Goal: Find specific page/section: Find specific page/section

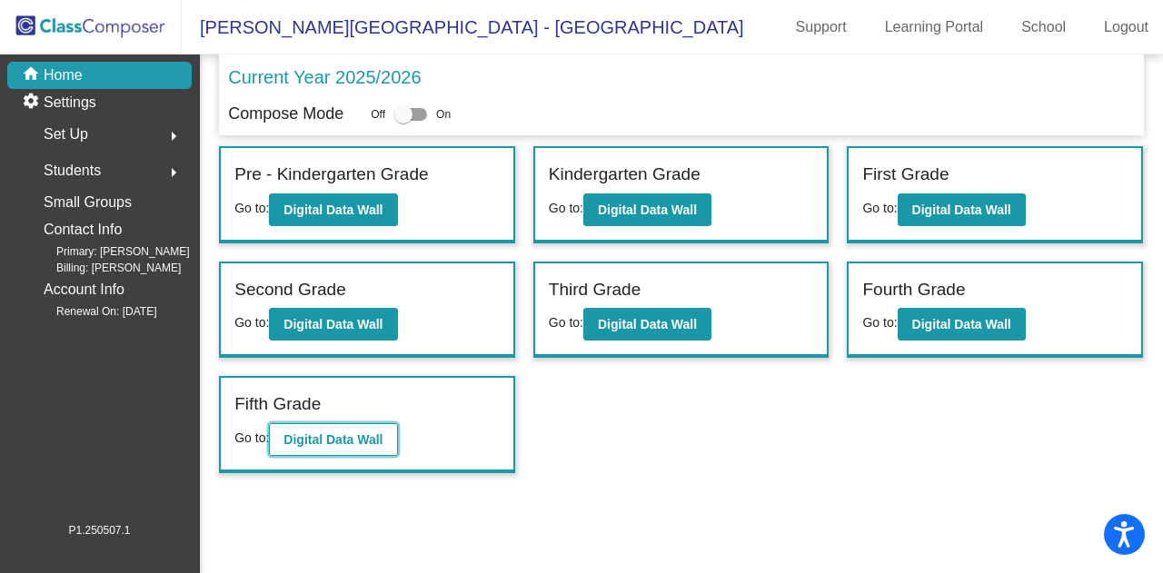
click at [320, 435] on b "Digital Data Wall" at bounding box center [333, 440] width 99 height 15
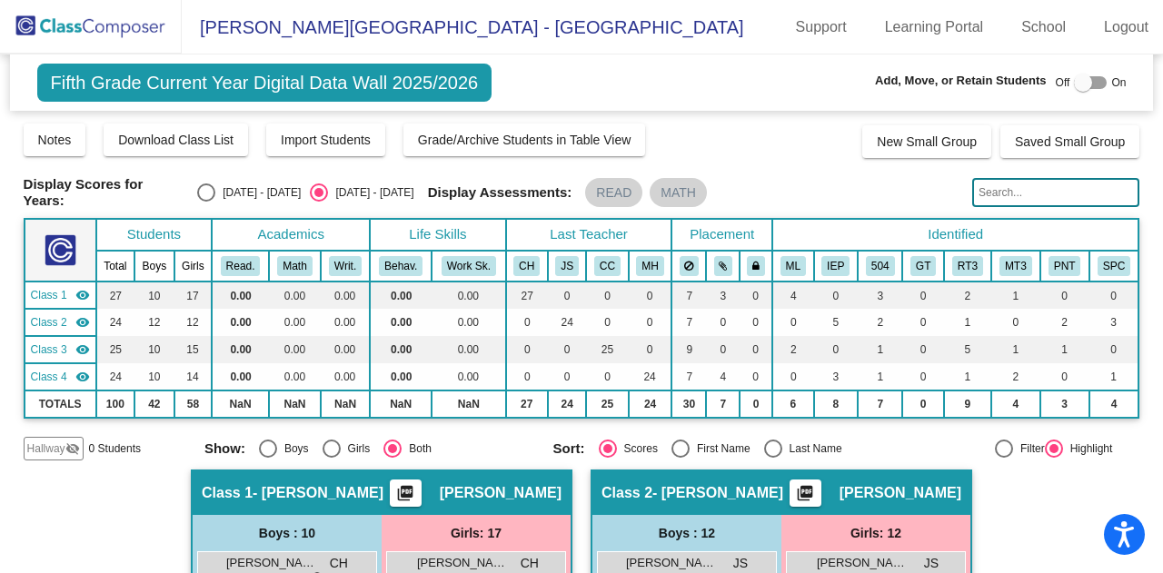
click at [1003, 187] on input "text" at bounding box center [1055, 192] width 167 height 29
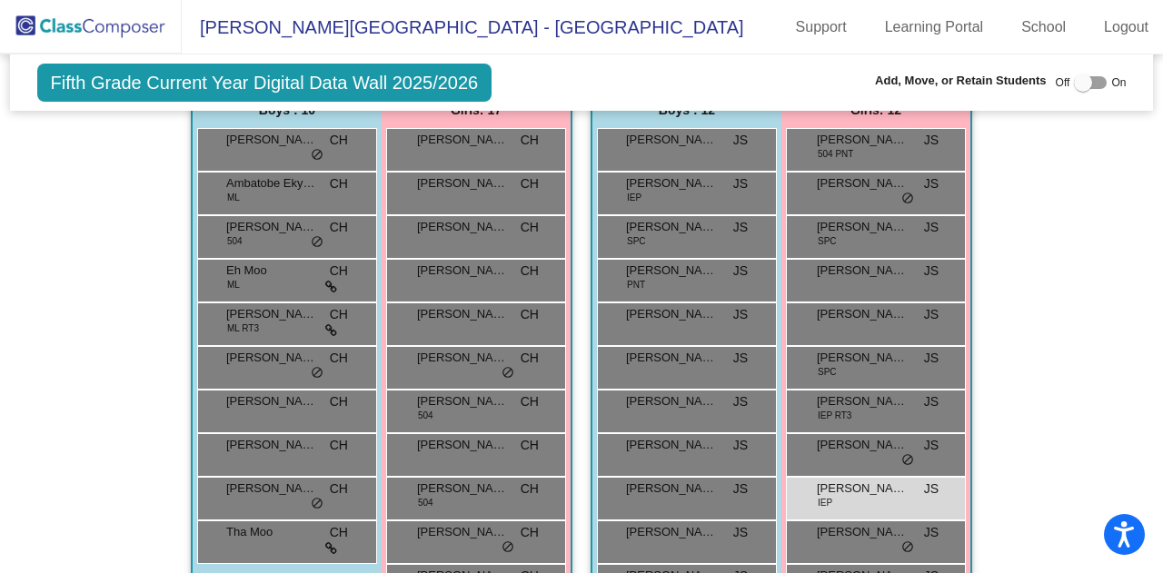
scroll to position [273, 0]
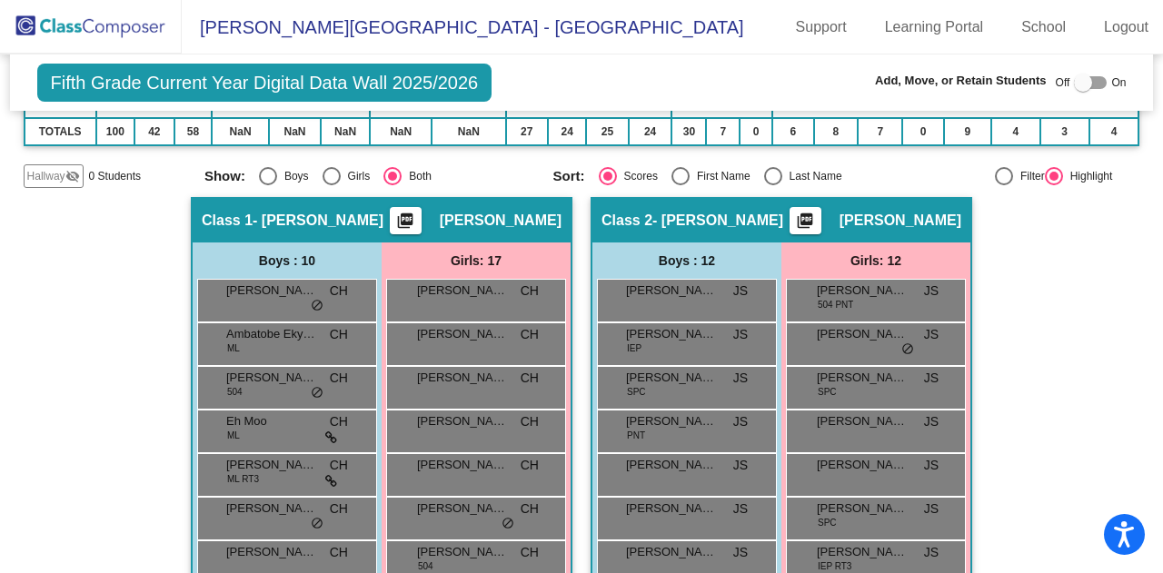
type input "milly"
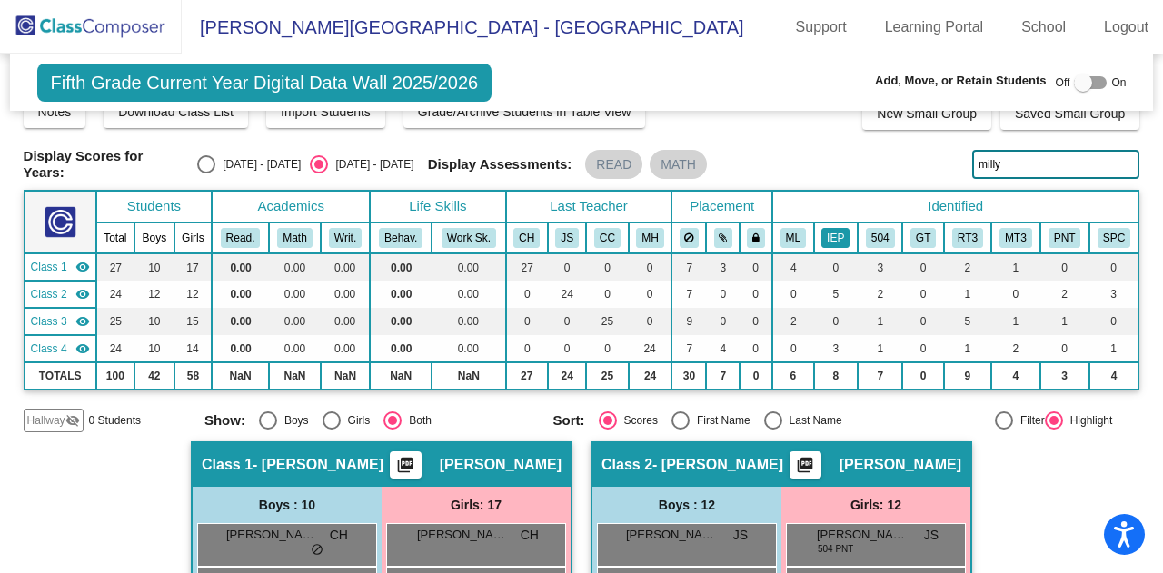
scroll to position [0, 0]
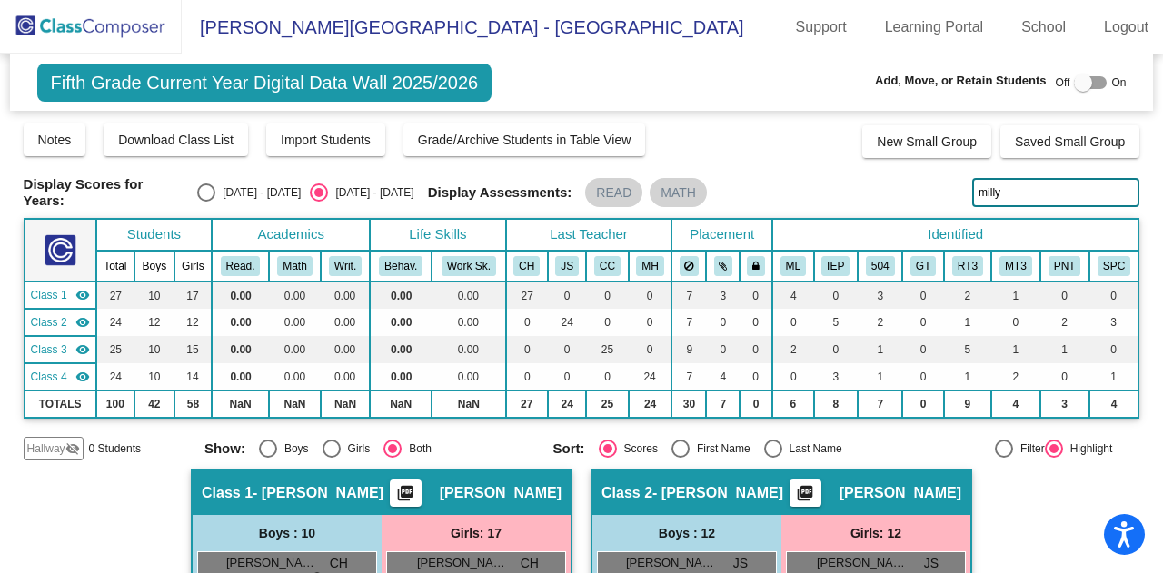
click at [999, 190] on input "milly" at bounding box center [1055, 192] width 167 height 29
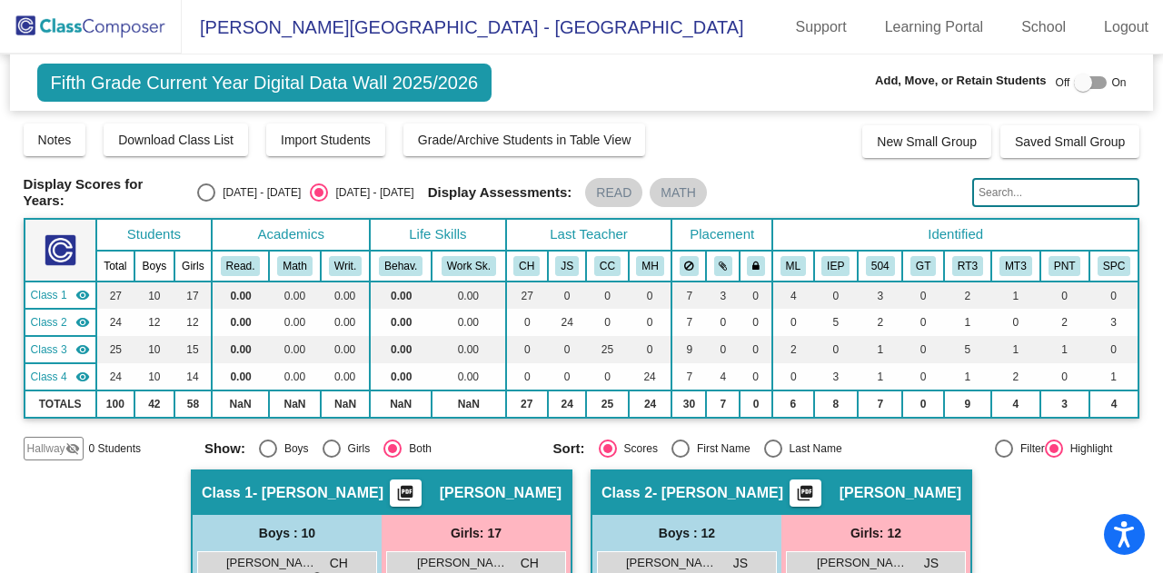
click at [1058, 194] on input "text" at bounding box center [1055, 192] width 167 height 29
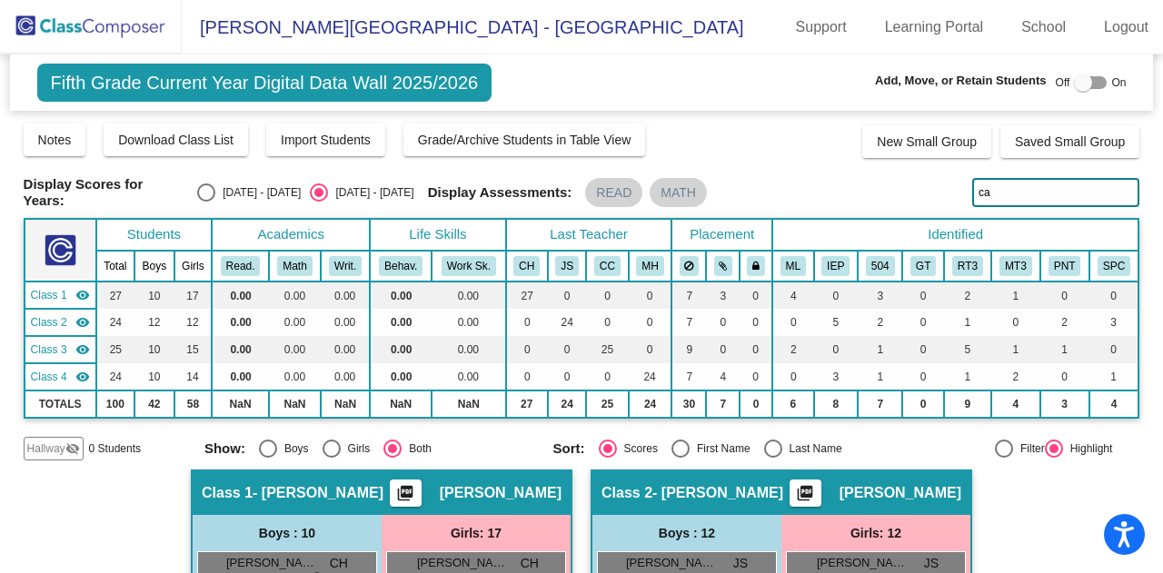
type input "c"
type input "zoey"
click at [1030, 191] on input "zoey" at bounding box center [1055, 192] width 167 height 29
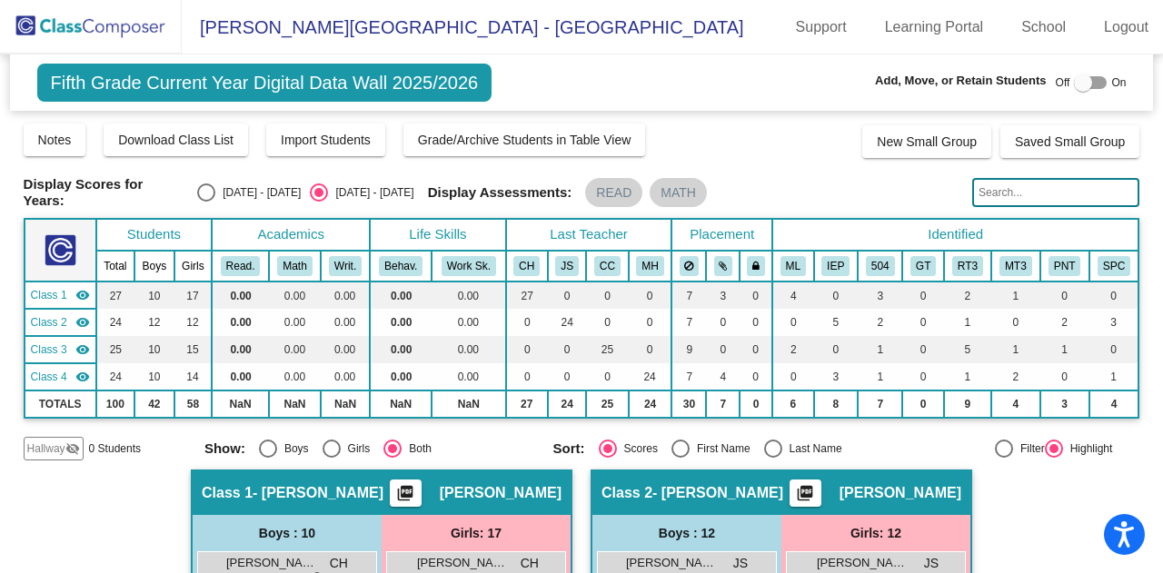
type input "c"
type input "bryc"
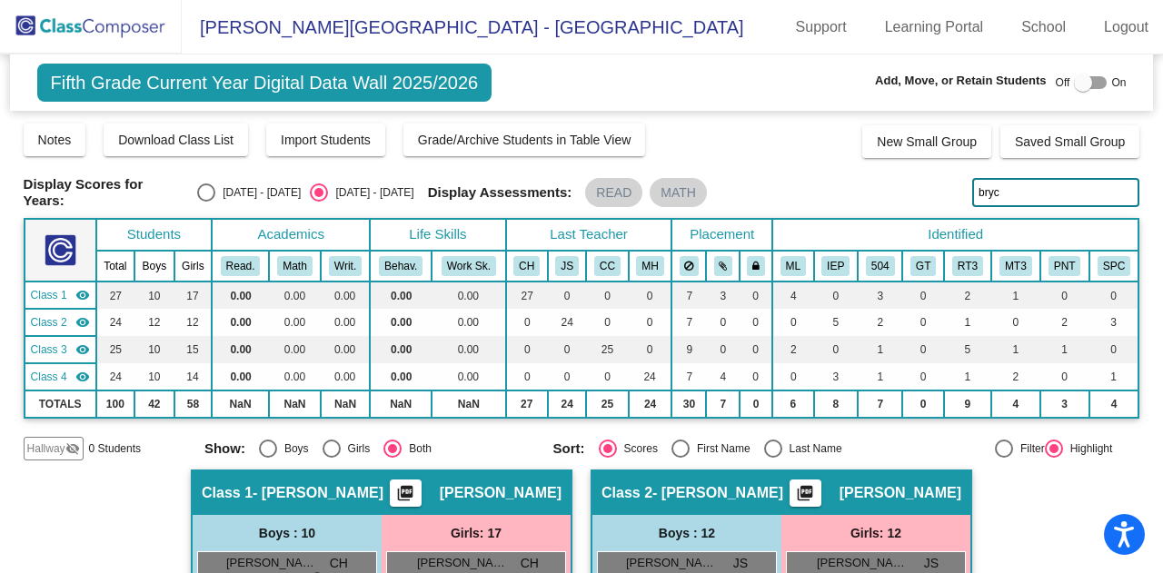
click at [1000, 194] on input "bryc" at bounding box center [1055, 192] width 167 height 29
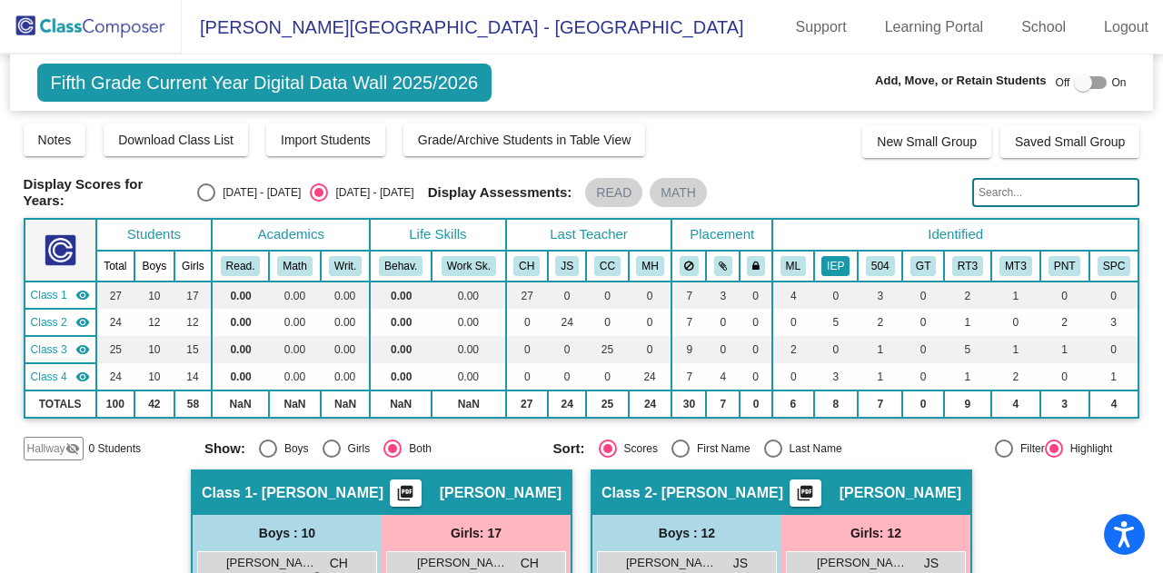
click at [838, 268] on button "IEP" at bounding box center [836, 266] width 28 height 20
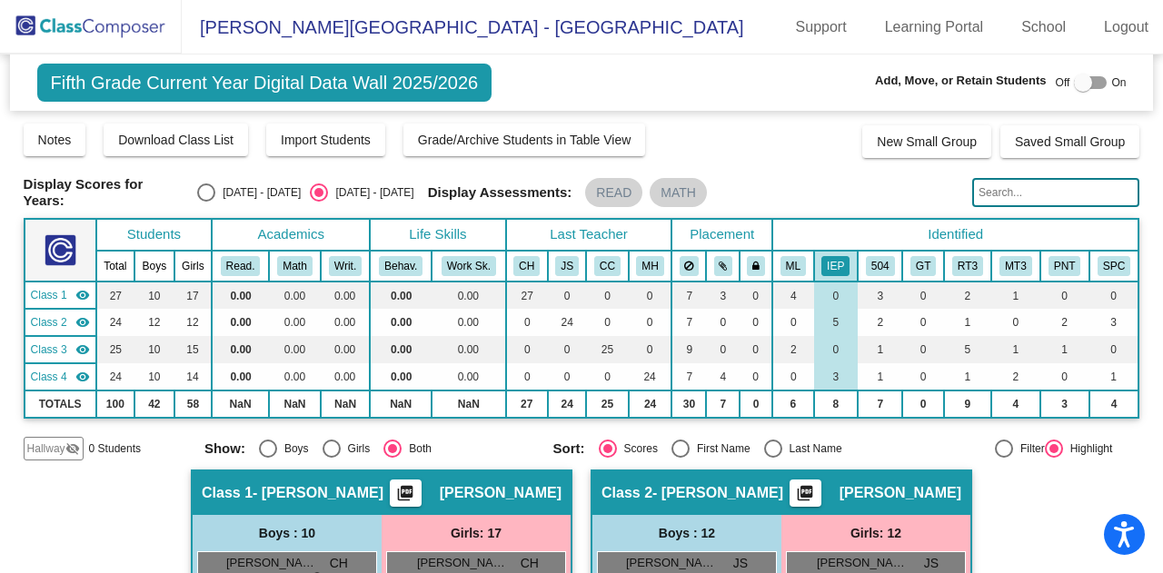
click at [95, 16] on img at bounding box center [91, 27] width 182 height 54
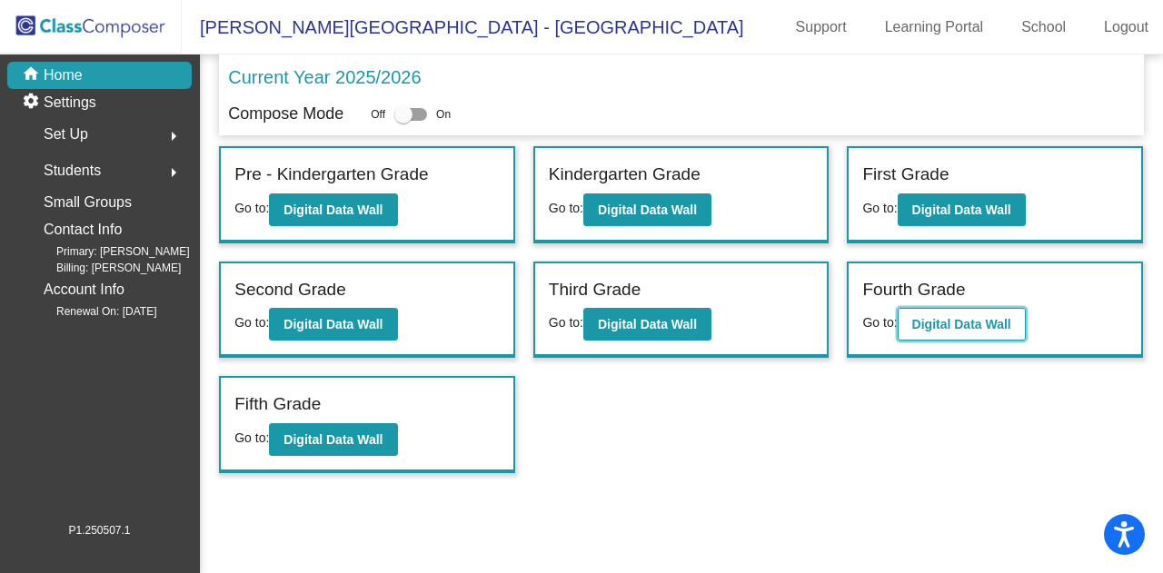
click at [943, 317] on b "Digital Data Wall" at bounding box center [961, 324] width 99 height 15
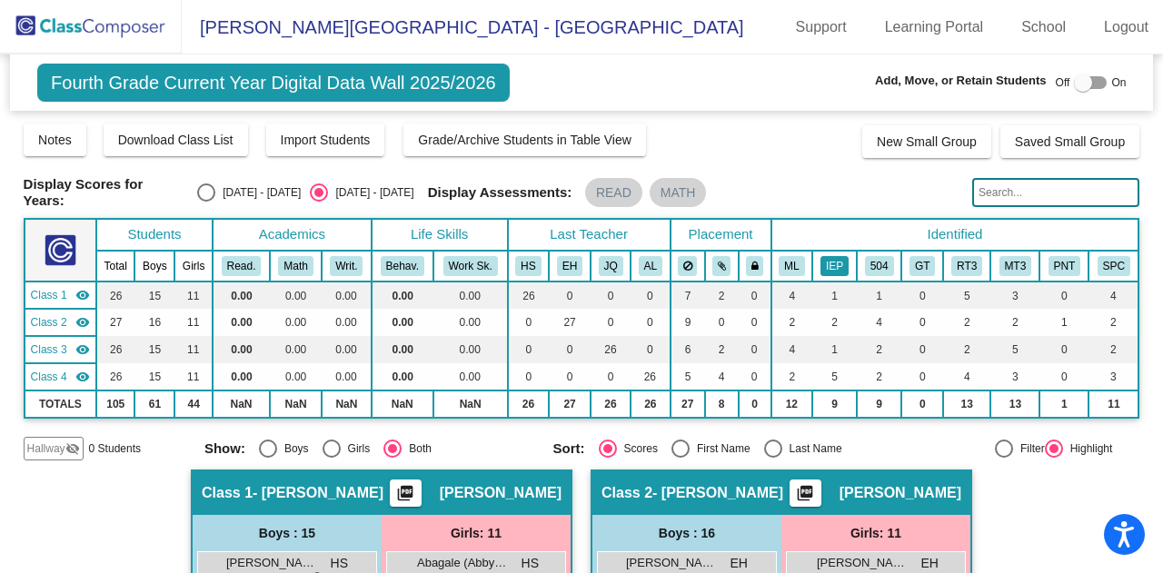
click at [833, 261] on button "IEP" at bounding box center [835, 266] width 28 height 20
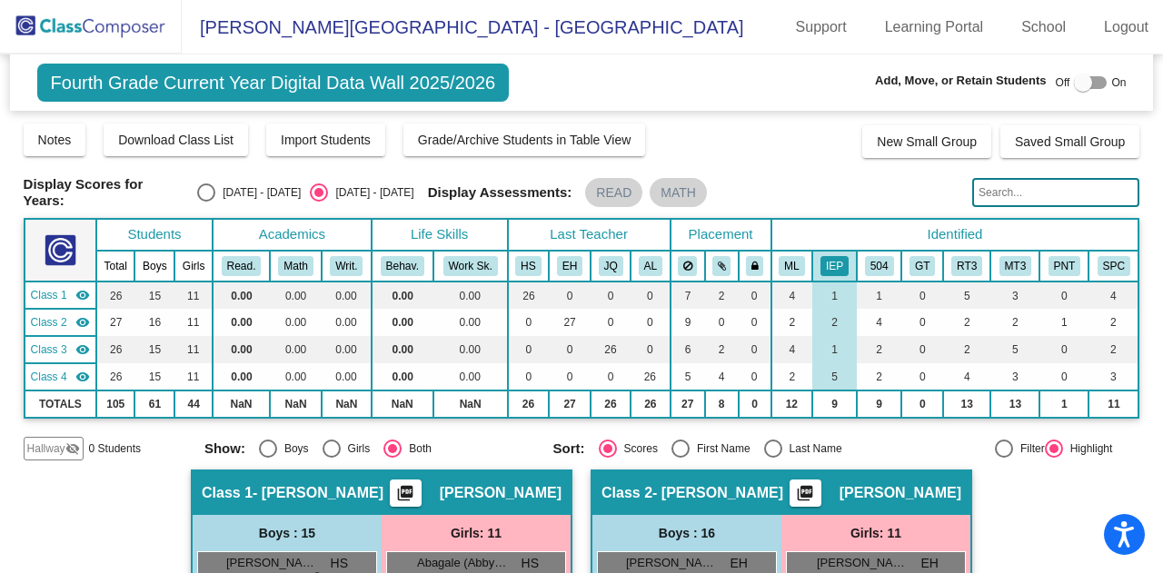
drag, startPoint x: 100, startPoint y: 27, endPoint x: 152, endPoint y: 52, distance: 57.3
click at [100, 27] on img at bounding box center [91, 27] width 182 height 54
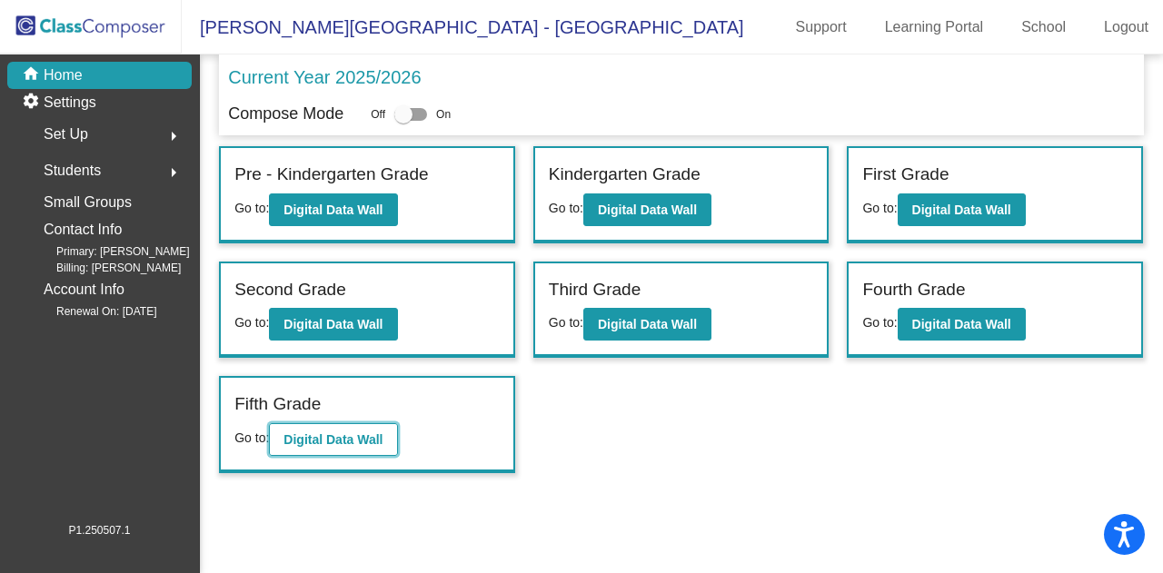
click at [360, 434] on b "Digital Data Wall" at bounding box center [333, 440] width 99 height 15
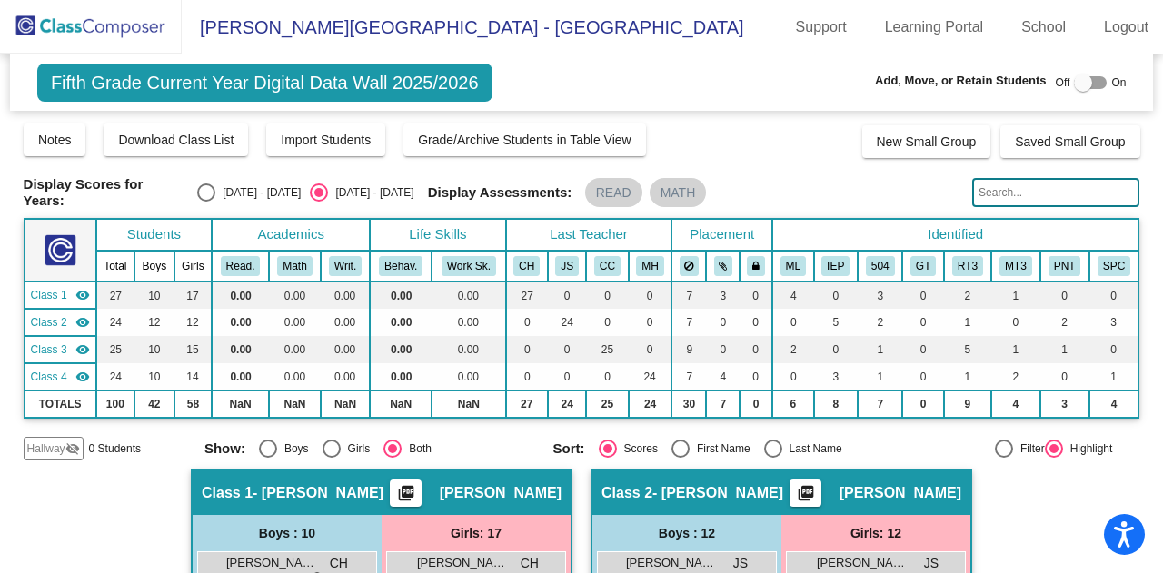
click at [1009, 192] on input "text" at bounding box center [1055, 192] width 167 height 29
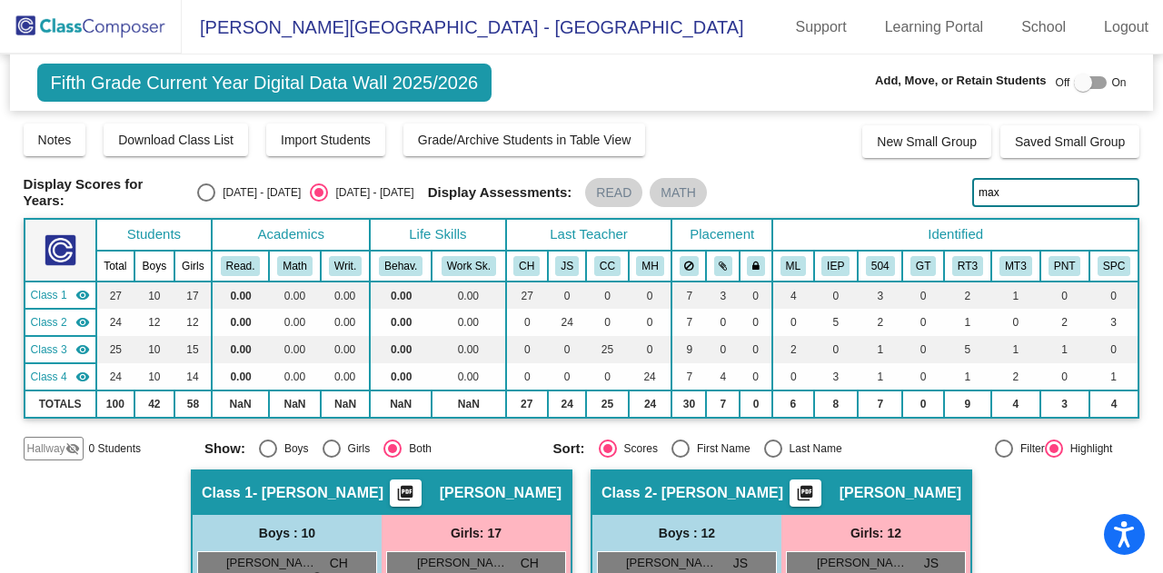
click at [1014, 186] on input "max" at bounding box center [1055, 192] width 167 height 29
click at [1022, 192] on input "caleb" at bounding box center [1055, 192] width 167 height 29
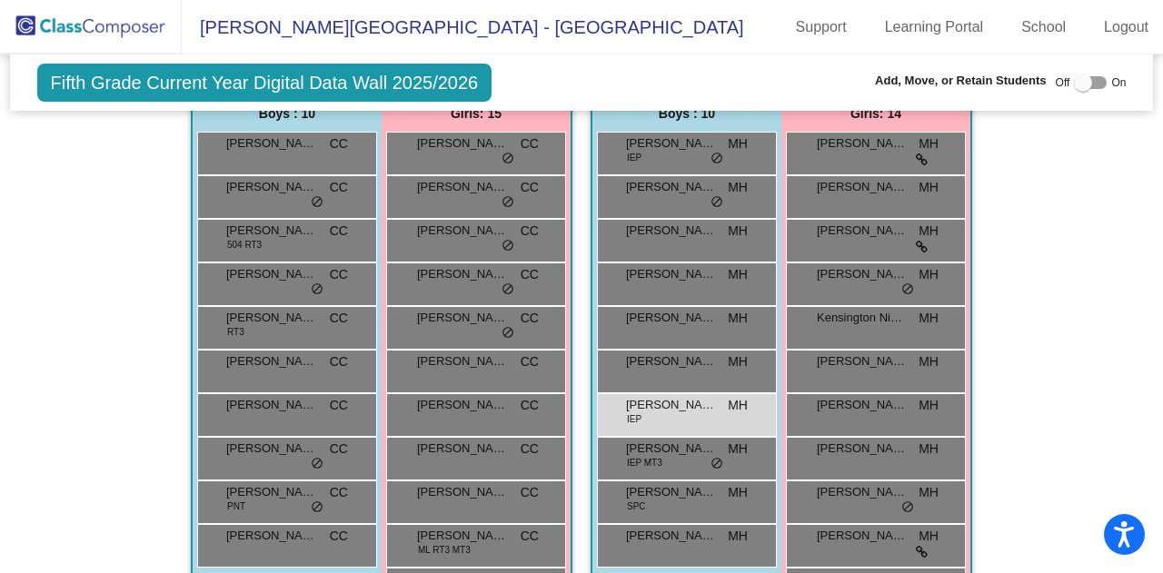
scroll to position [1181, 0]
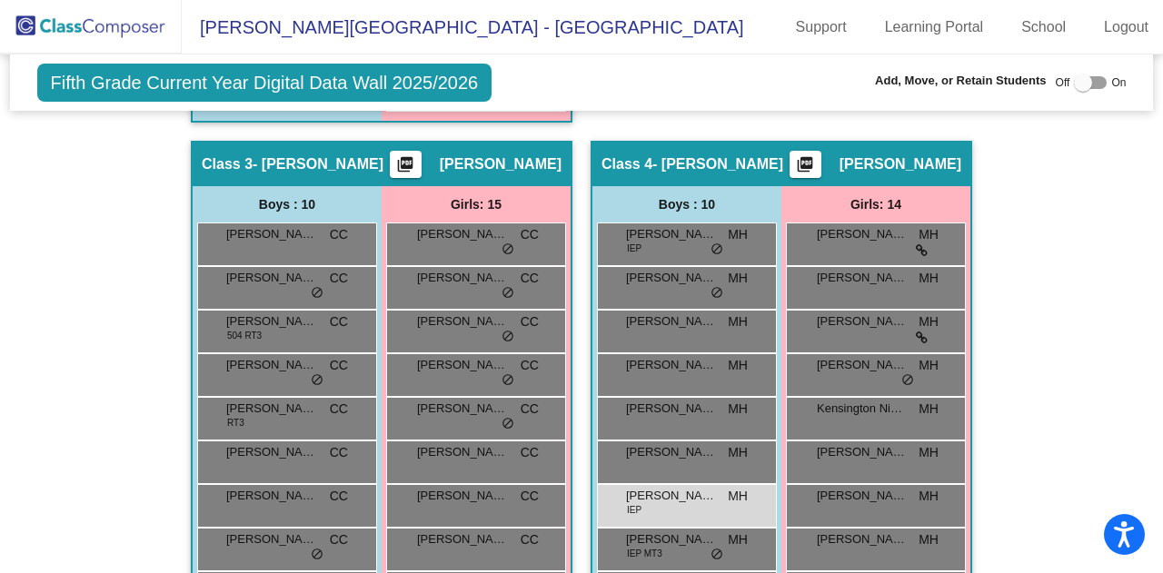
type input "[PERSON_NAME]"
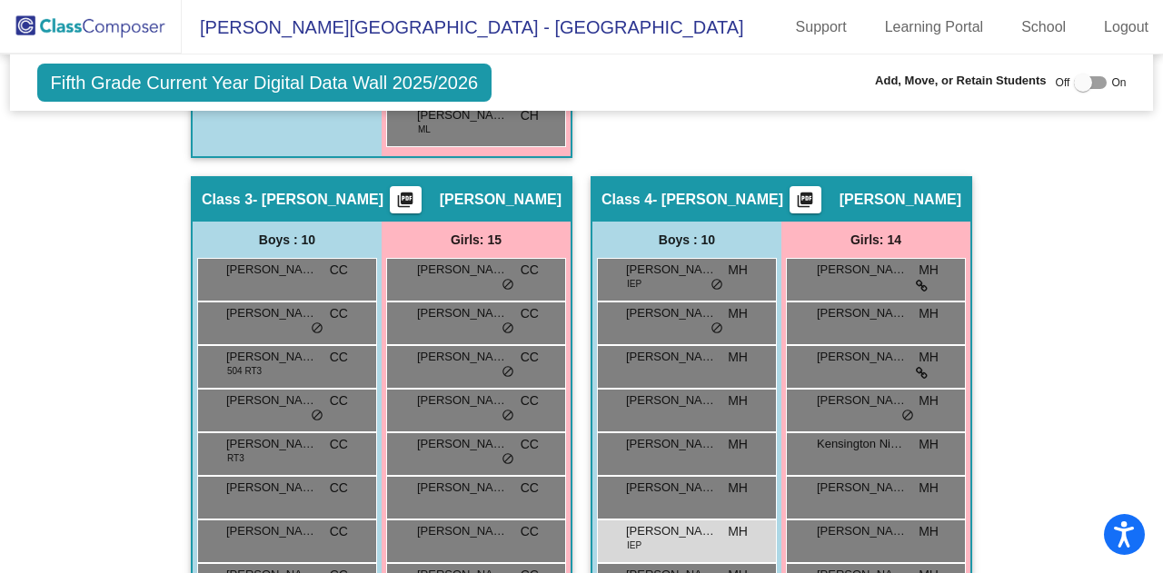
scroll to position [1054, 0]
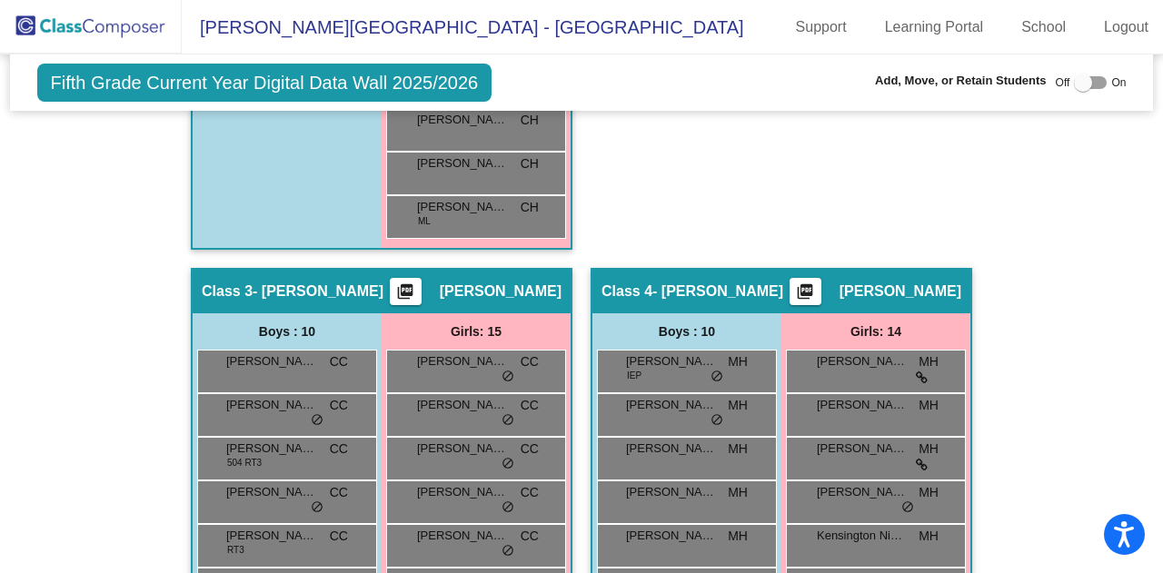
drag, startPoint x: 96, startPoint y: 17, endPoint x: 158, endPoint y: 22, distance: 62.0
click at [96, 17] on img at bounding box center [91, 27] width 182 height 54
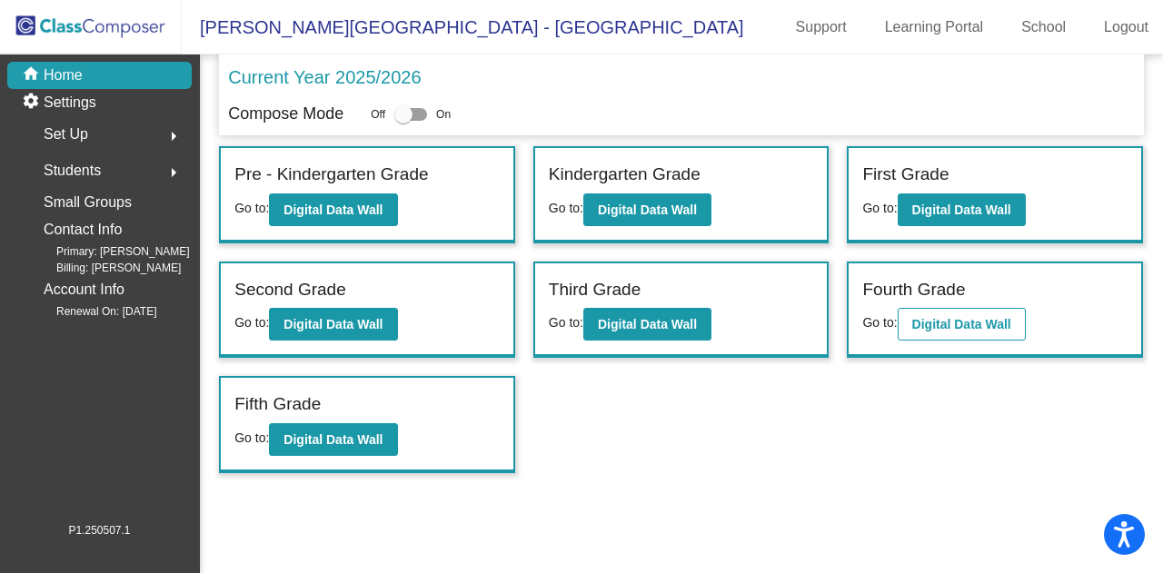
click at [954, 309] on div "Fourth Grade Go to: Digital Data Wall" at bounding box center [995, 311] width 293 height 94
click at [954, 312] on button "Digital Data Wall" at bounding box center [962, 324] width 128 height 33
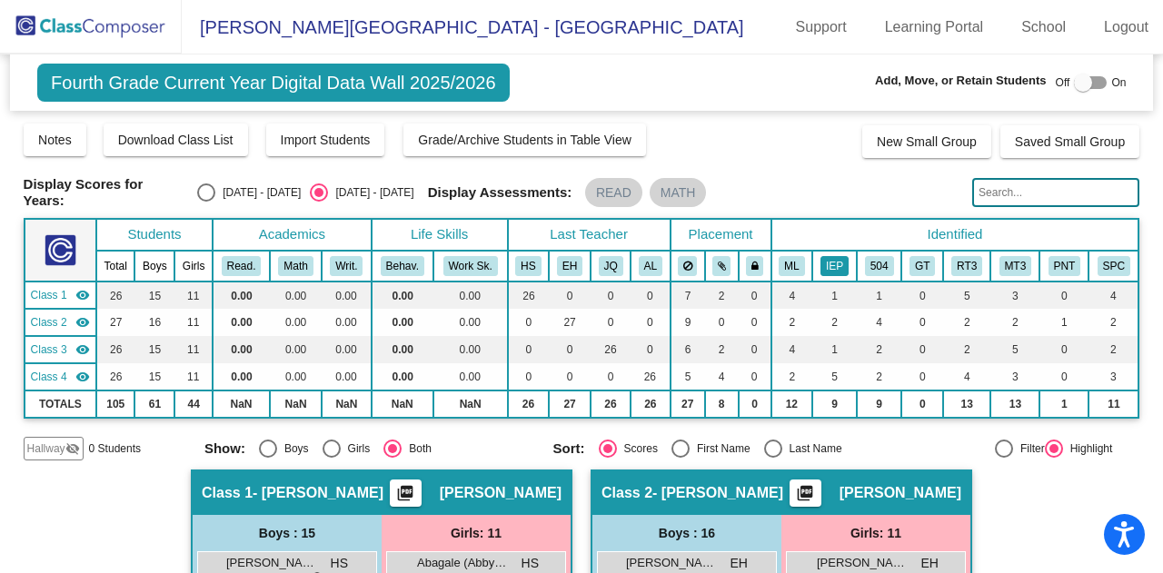
click at [836, 256] on button "IEP" at bounding box center [835, 266] width 28 height 20
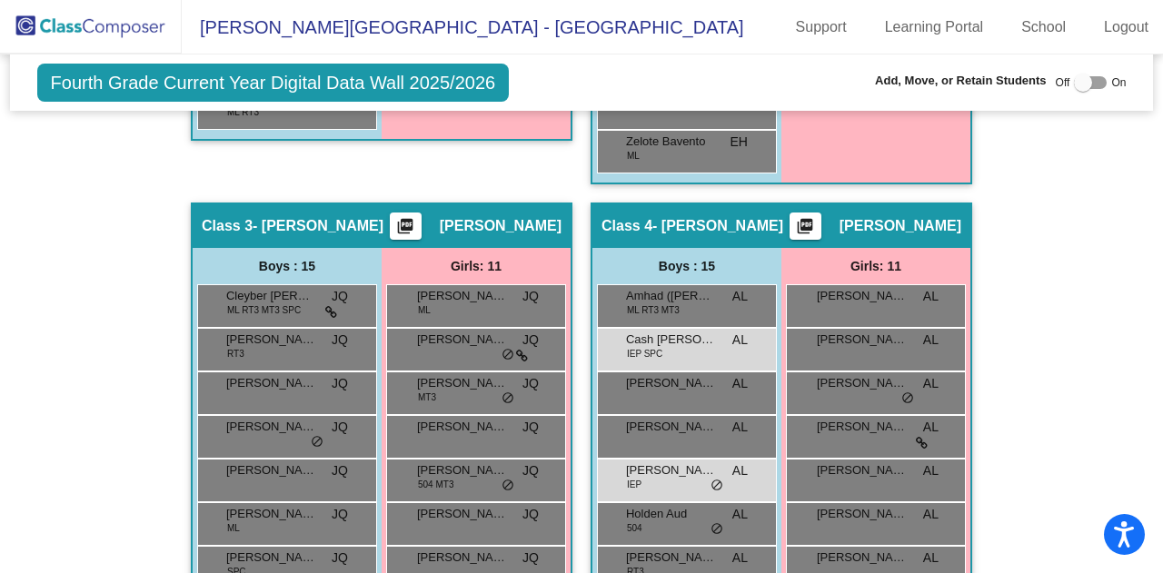
scroll to position [1011, 0]
